Goal: Find specific page/section: Find specific page/section

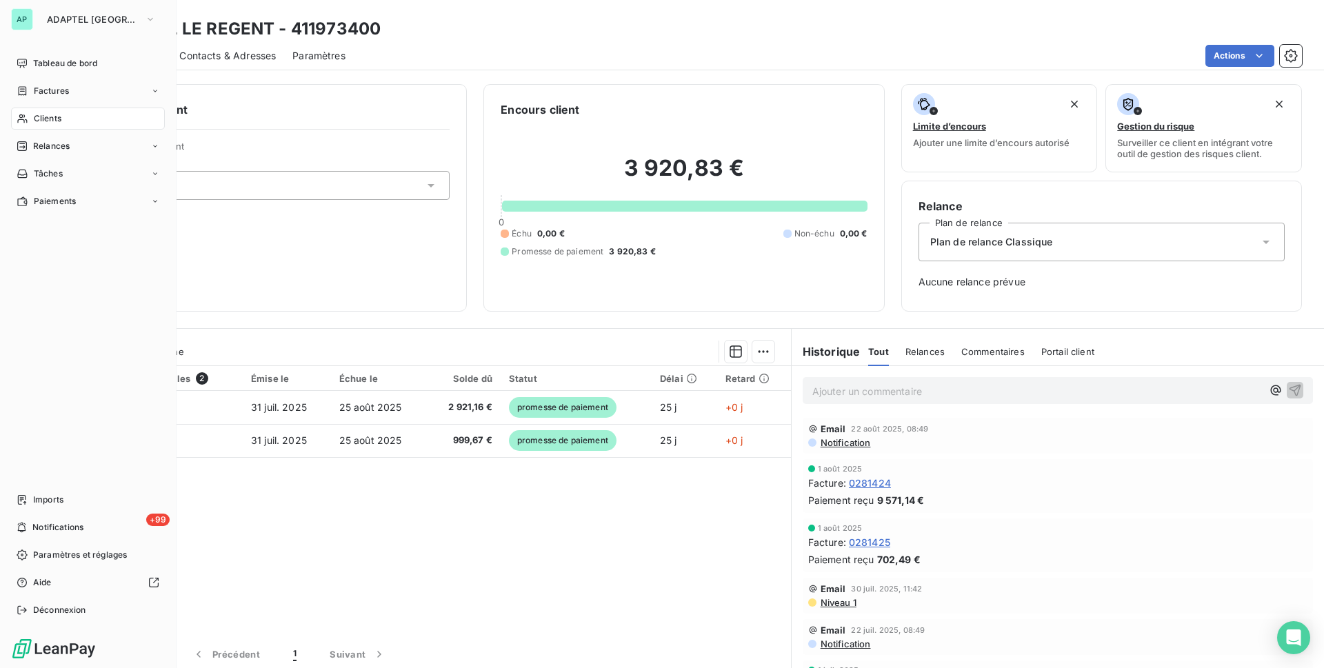
click at [25, 117] on icon at bounding box center [23, 118] width 12 height 11
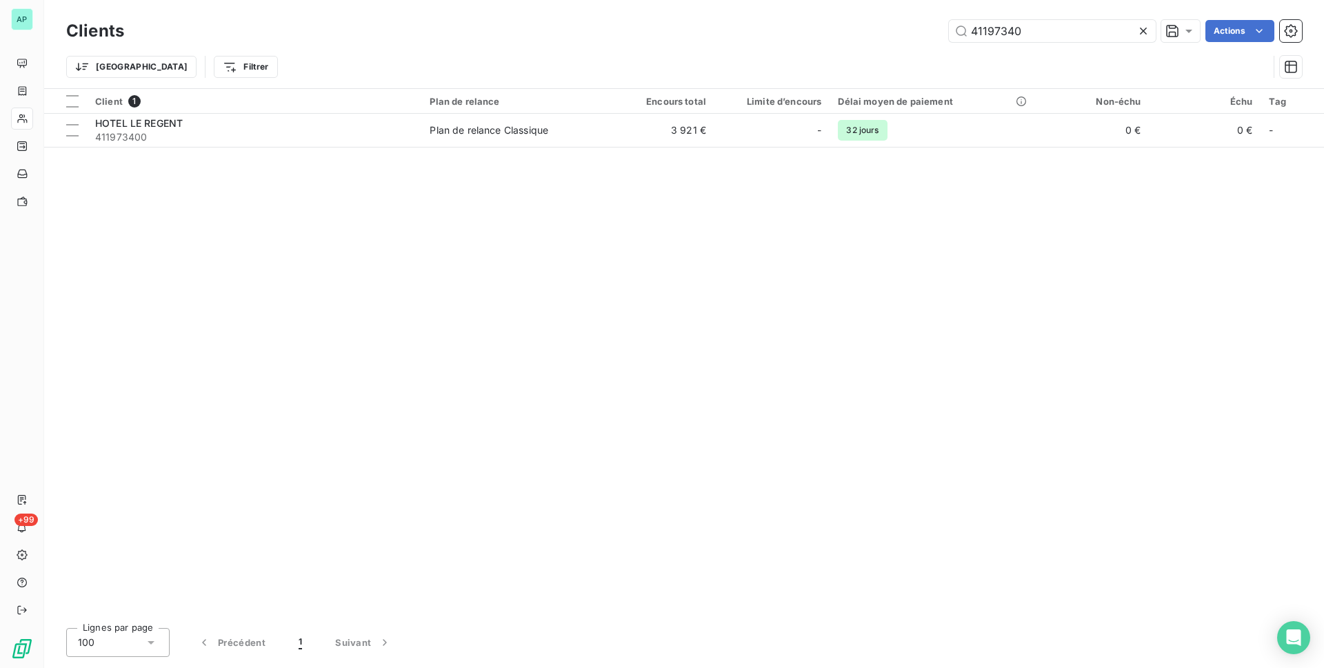
drag, startPoint x: 1049, startPoint y: 29, endPoint x: 940, endPoint y: 30, distance: 108.9
click at [940, 30] on div "41197340 Actions" at bounding box center [721, 31] width 1161 height 22
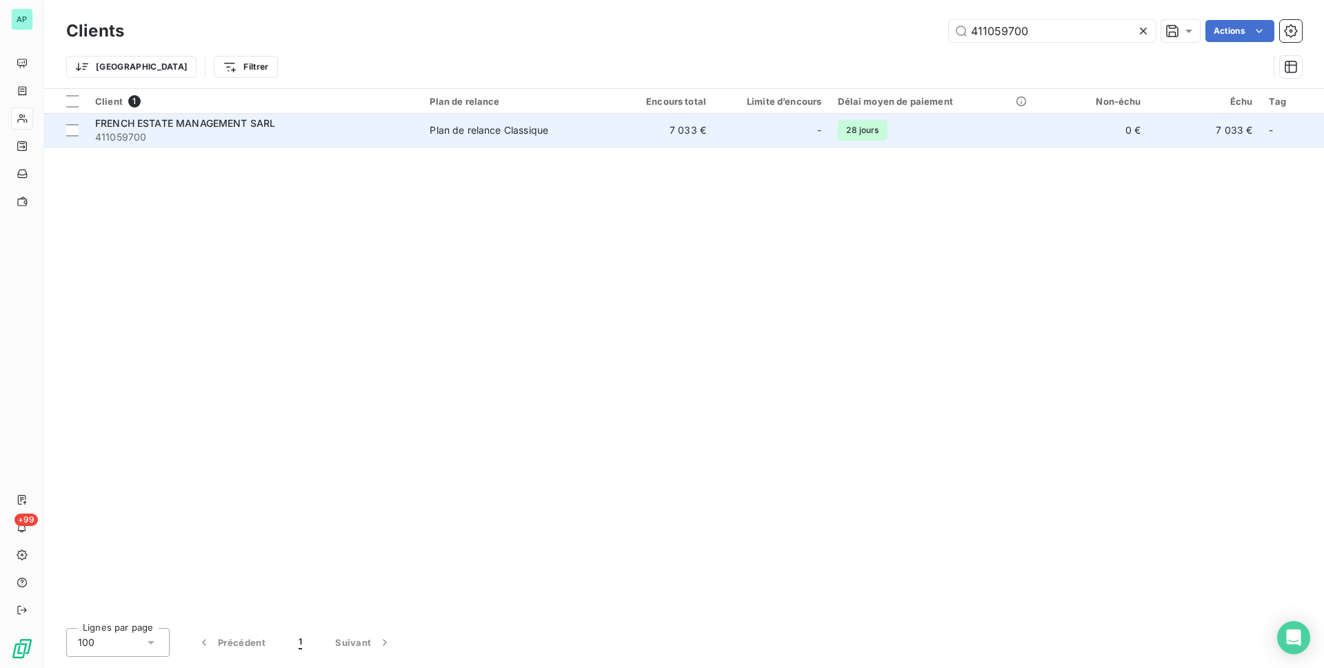
type input "411059700"
click at [245, 132] on span "411059700" at bounding box center [254, 137] width 318 height 14
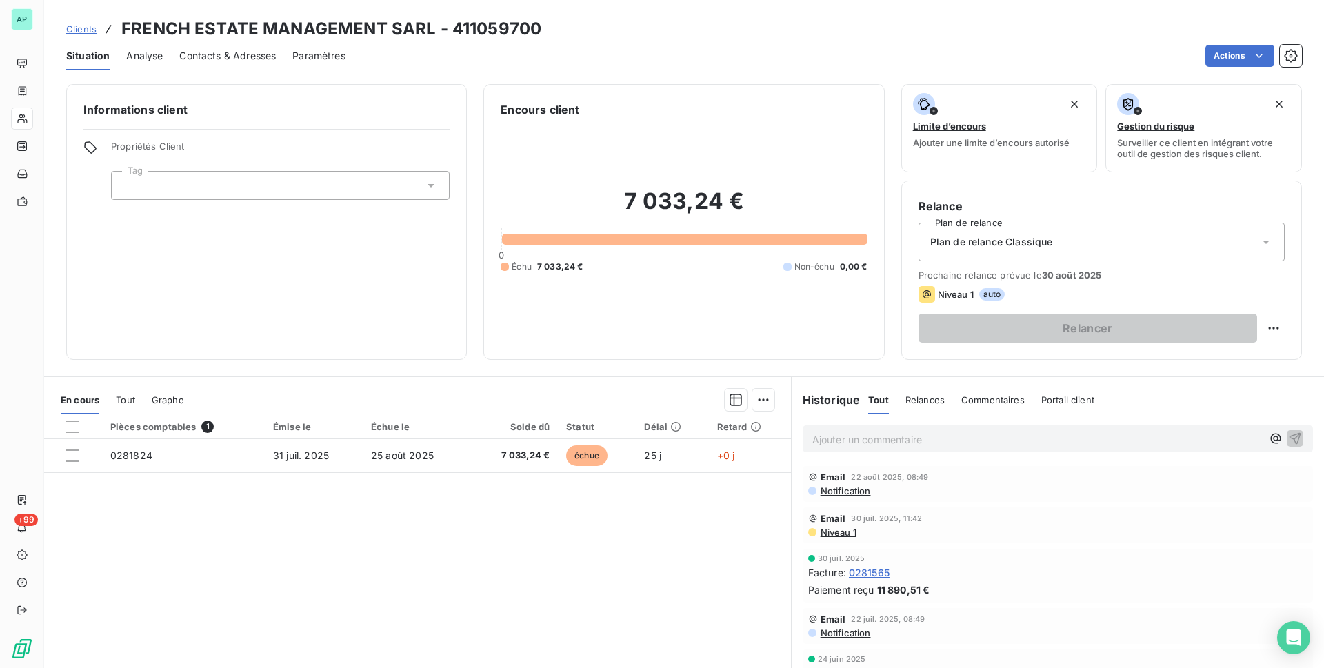
click at [221, 59] on span "Contacts & Adresses" at bounding box center [227, 56] width 97 height 14
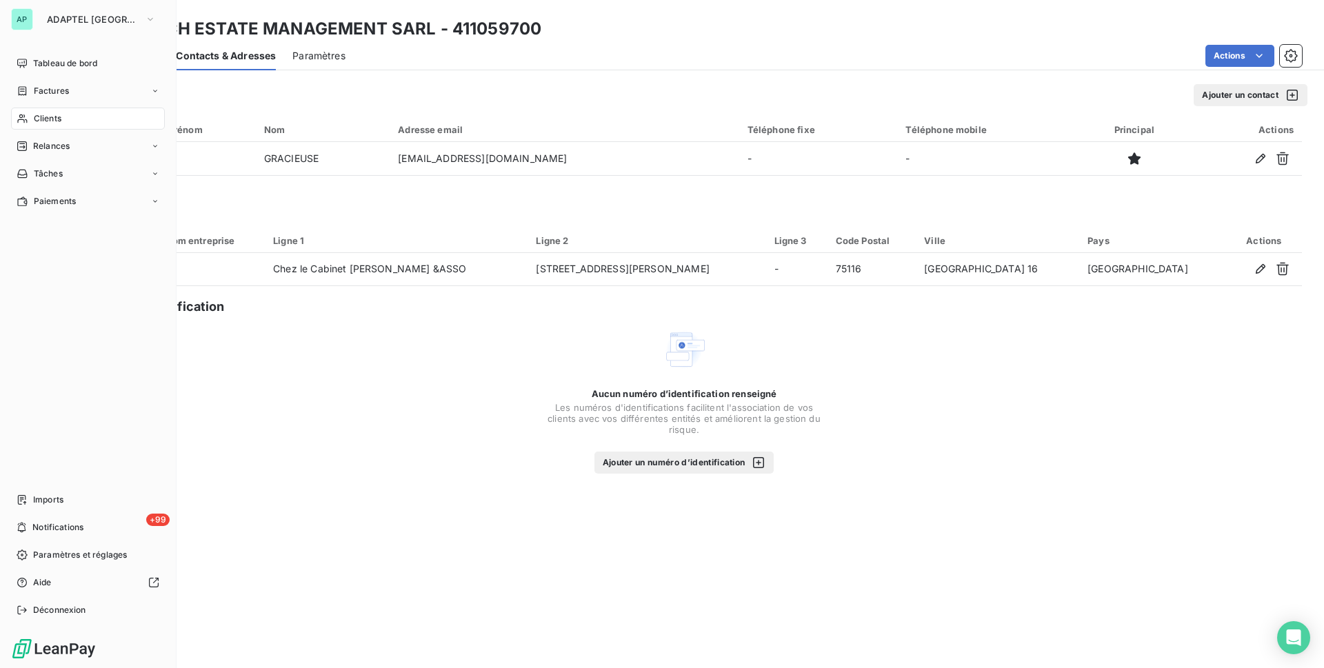
click at [34, 114] on span "Clients" at bounding box center [48, 118] width 28 height 12
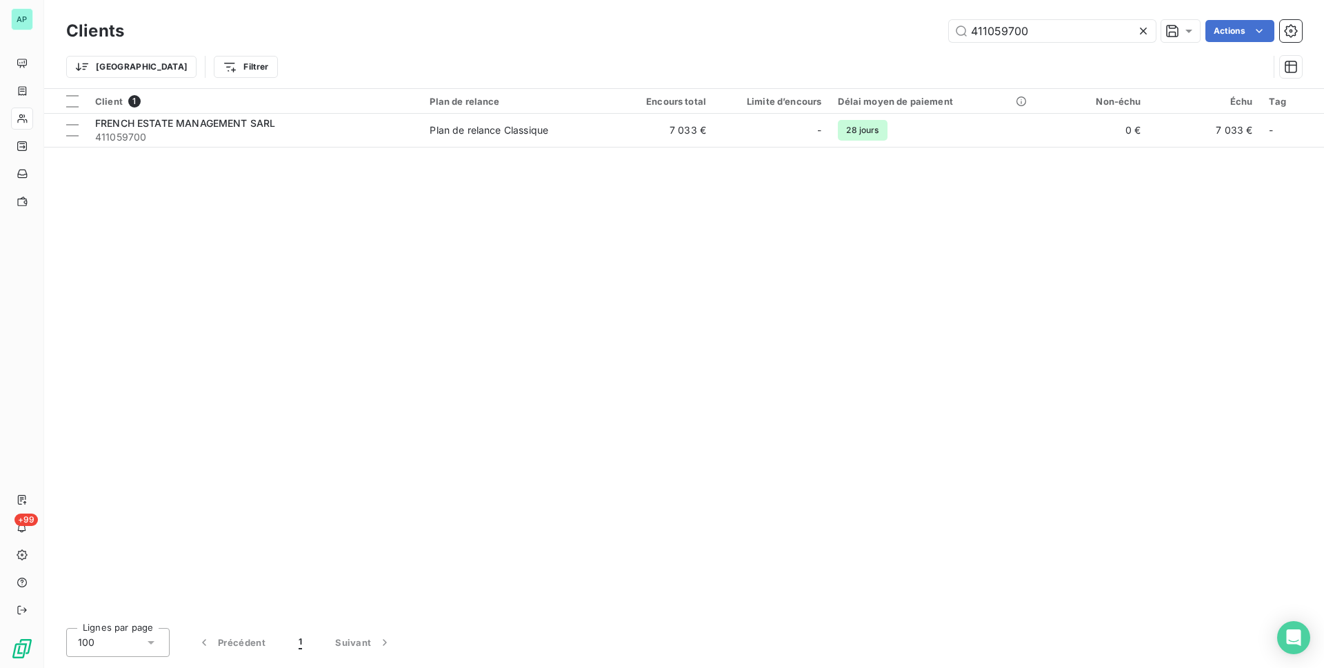
drag, startPoint x: 1058, startPoint y: 31, endPoint x: 930, endPoint y: 47, distance: 128.5
click at [930, 47] on div "Clients 411059700 Actions Trier Filtrer" at bounding box center [683, 53] width 1235 height 72
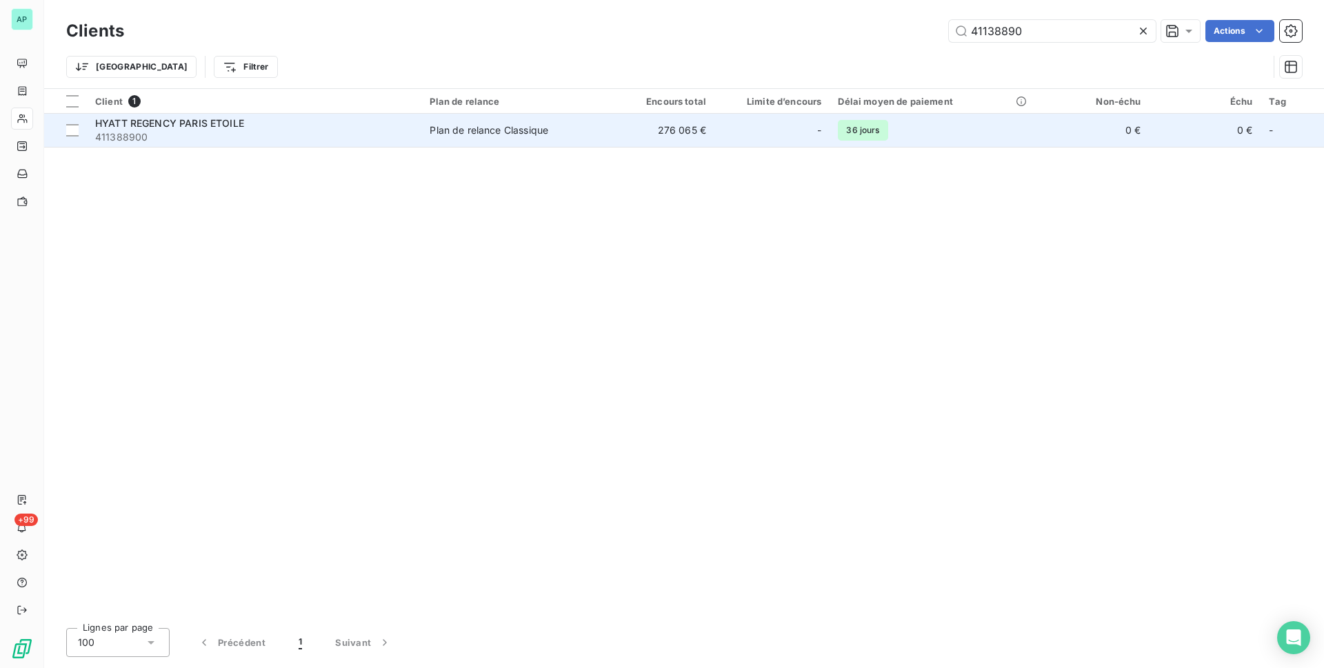
type input "41138890"
click at [603, 139] on td "276 065 €" at bounding box center [659, 130] width 112 height 33
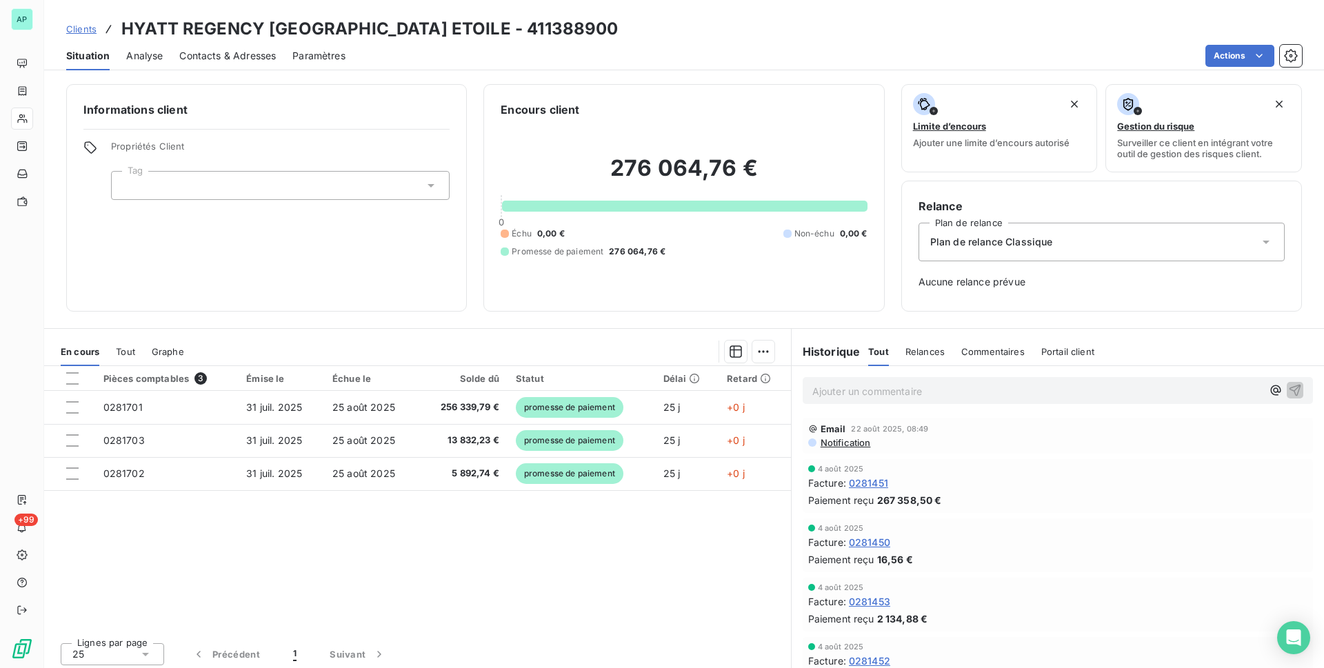
click at [209, 59] on span "Contacts & Adresses" at bounding box center [227, 56] width 97 height 14
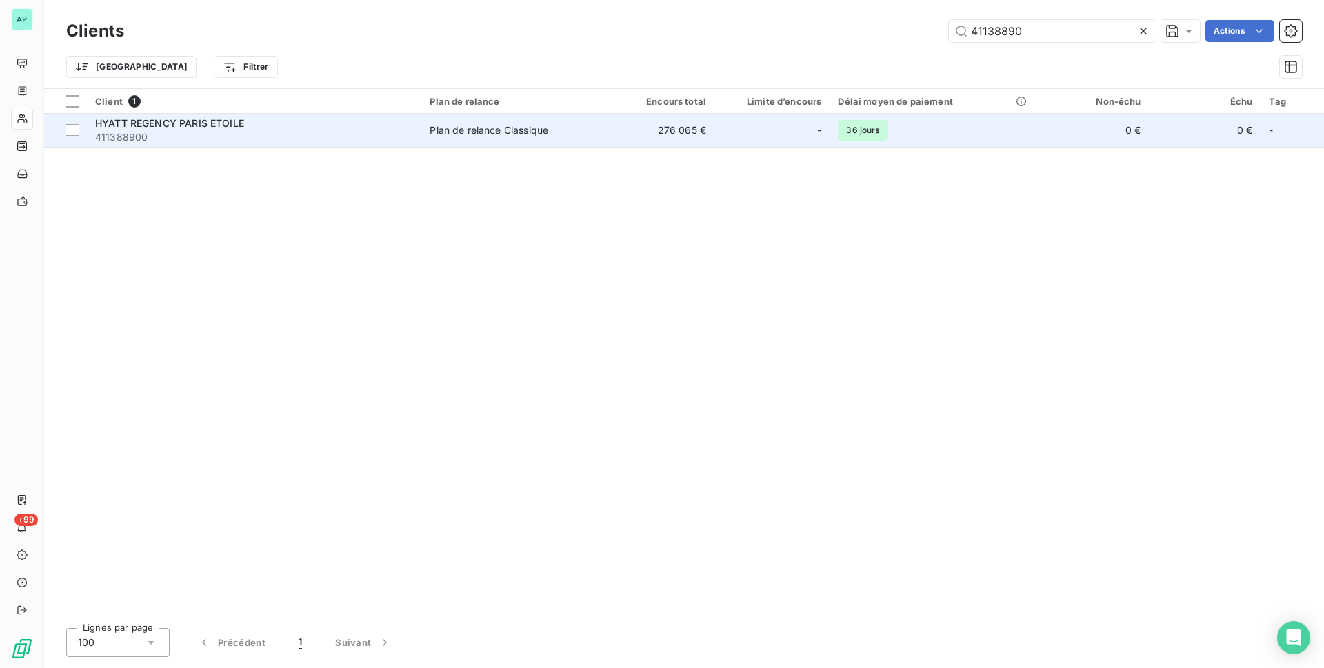
click at [200, 141] on span "411388900" at bounding box center [254, 137] width 318 height 14
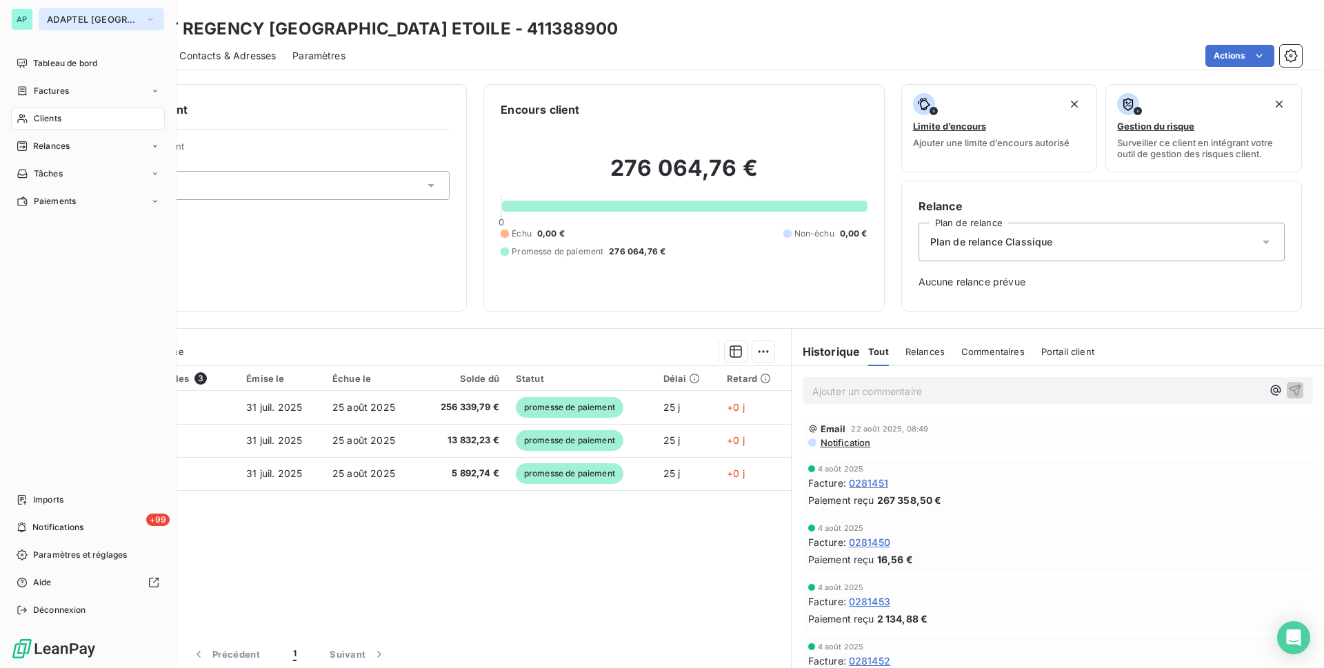
click at [65, 21] on span "ADAPTEL PARIS" at bounding box center [93, 19] width 92 height 11
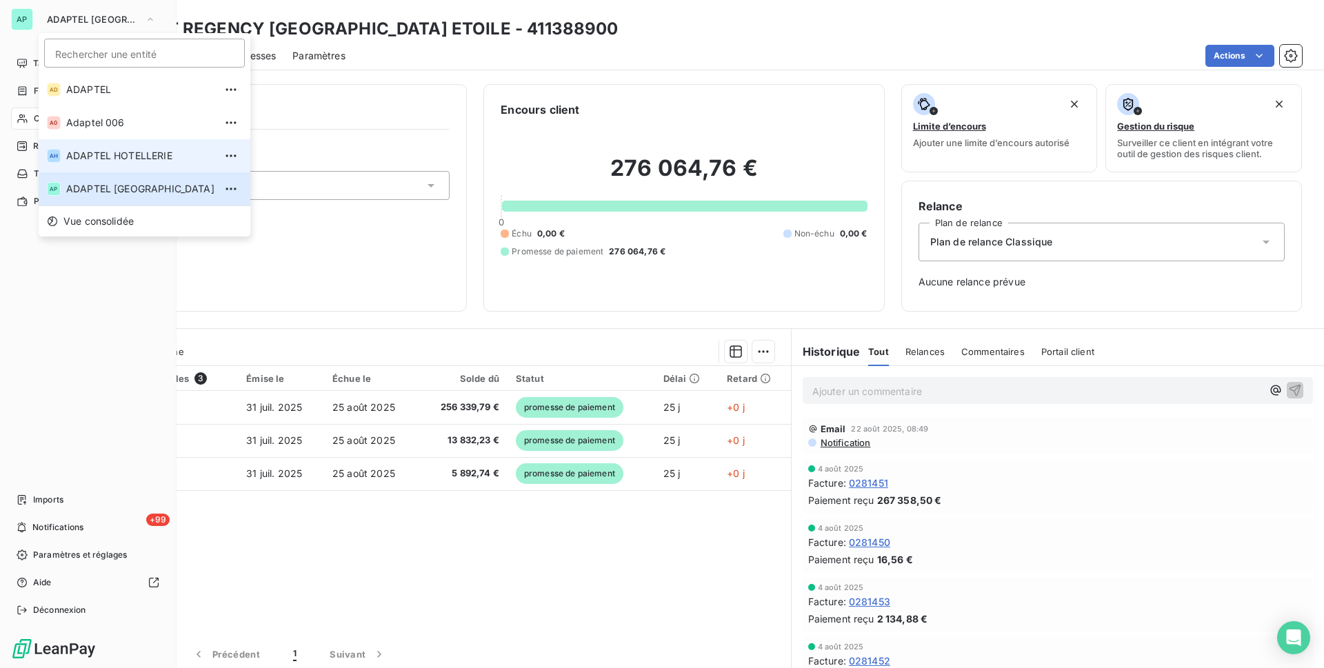
click at [150, 154] on span "ADAPTEL HOTELLERIE" at bounding box center [140, 156] width 148 height 14
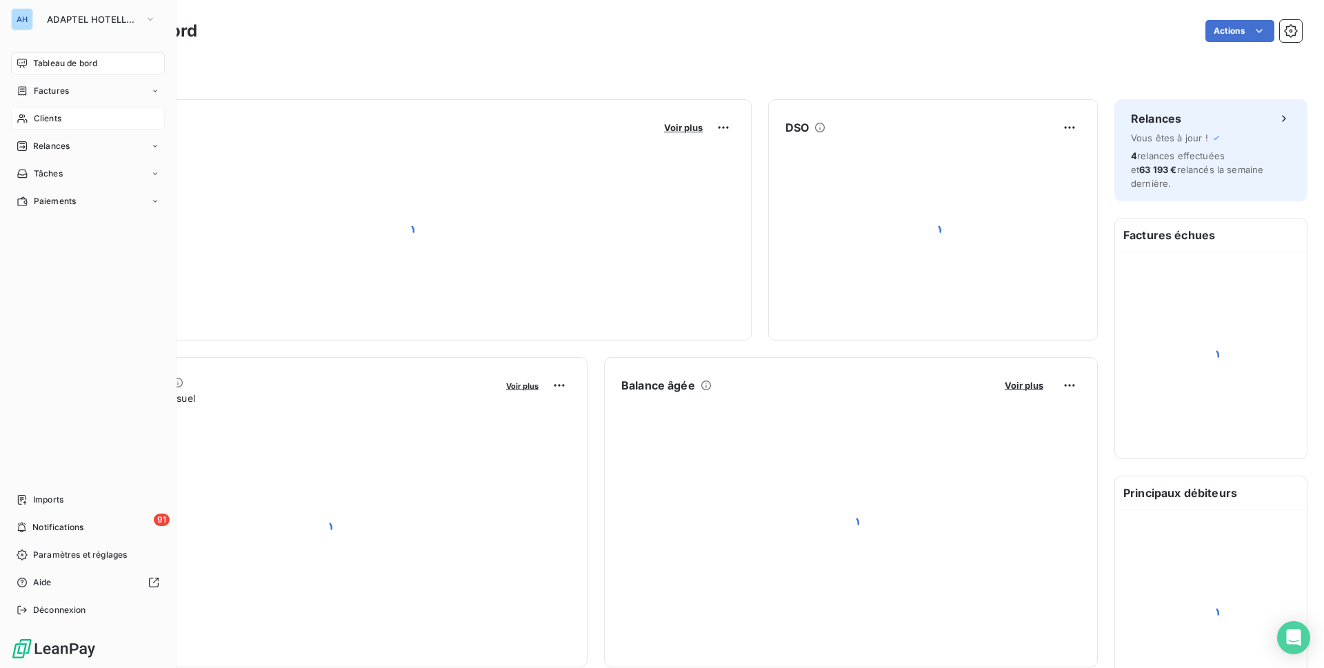
click at [35, 119] on span "Clients" at bounding box center [48, 118] width 28 height 12
